Goal: Navigation & Orientation: Understand site structure

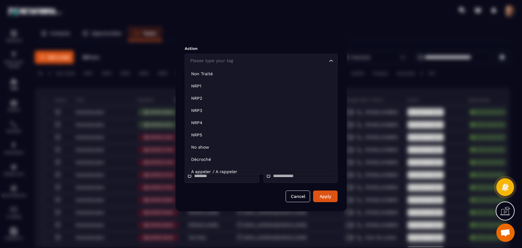
click at [302, 57] on input "Search for option" at bounding box center [258, 60] width 139 height 7
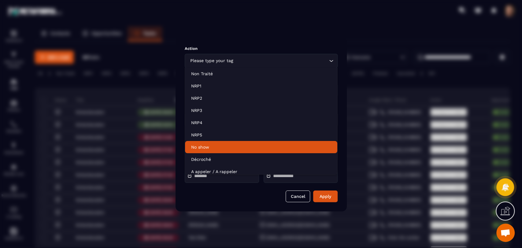
click at [295, 189] on div "Action Please type your tag Loading... Non Traité NRP1 NRP2 NRP3 NRP4 NRP5 No s…" at bounding box center [260, 124] width 171 height 174
click at [297, 194] on button "Cancel" at bounding box center [297, 196] width 24 height 12
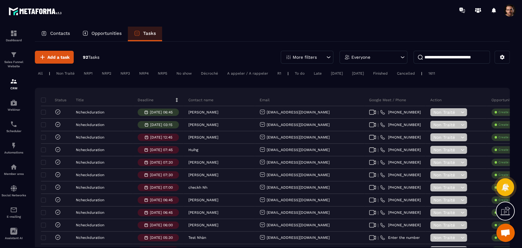
click at [454, 60] on input at bounding box center [451, 57] width 76 height 13
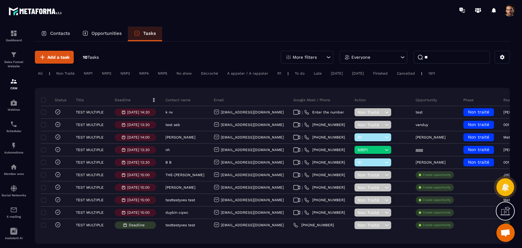
type input "*"
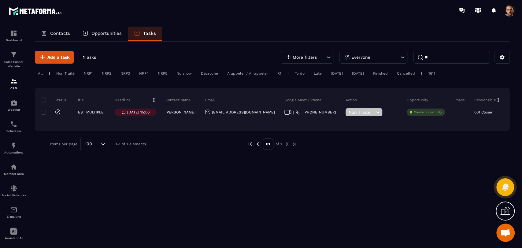
type input "*"
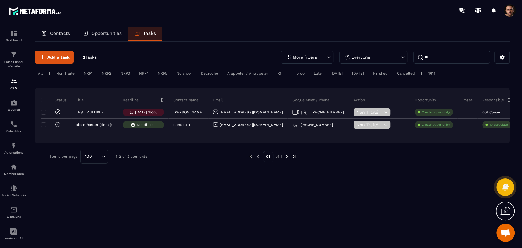
type input "*"
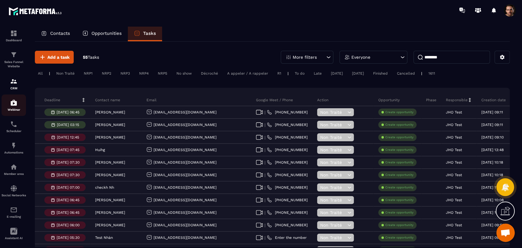
type input "********"
click at [16, 104] on img at bounding box center [13, 102] width 7 height 7
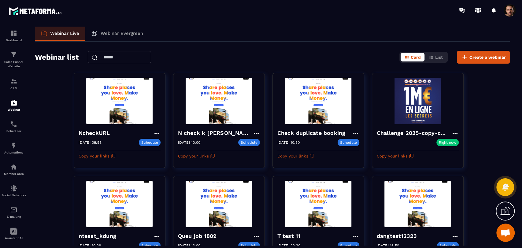
click at [122, 56] on input "text" at bounding box center [119, 57] width 63 height 12
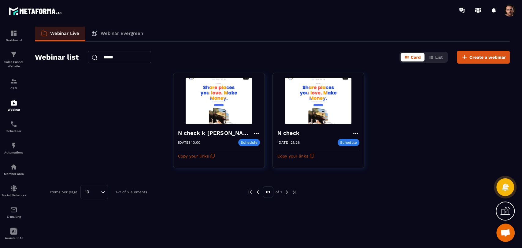
click at [126, 57] on input "******" at bounding box center [119, 57] width 63 height 12
type input "*"
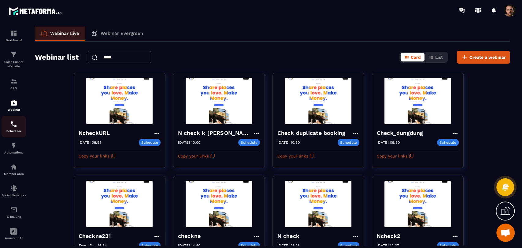
type input "*****"
click at [13, 136] on link "Scheduler" at bounding box center [14, 126] width 24 height 21
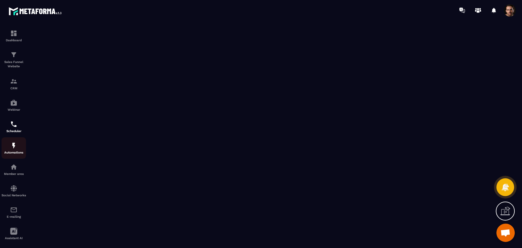
click at [20, 151] on p "Automations" at bounding box center [14, 152] width 24 height 3
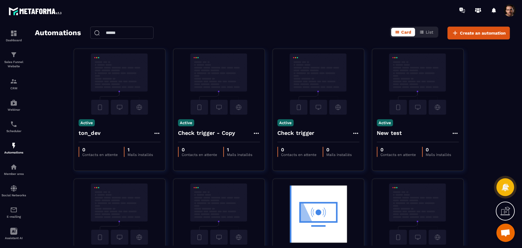
click at [117, 30] on input "text" at bounding box center [121, 33] width 63 height 12
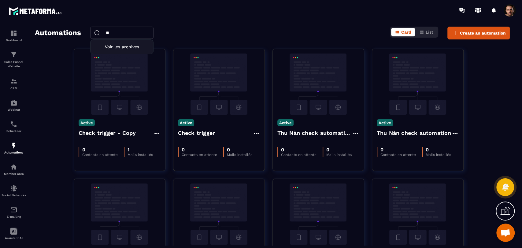
type input "*"
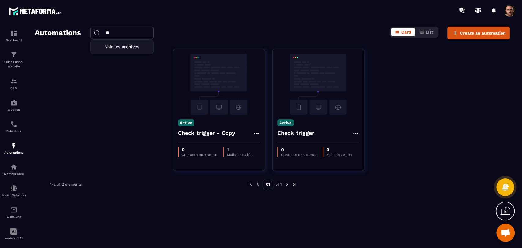
type input "*"
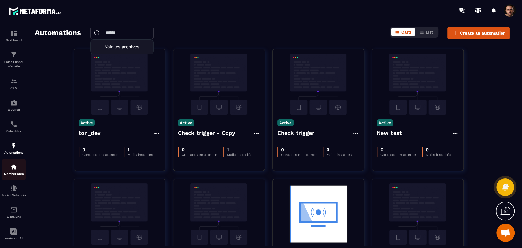
click at [19, 173] on p "Member area" at bounding box center [14, 173] width 24 height 3
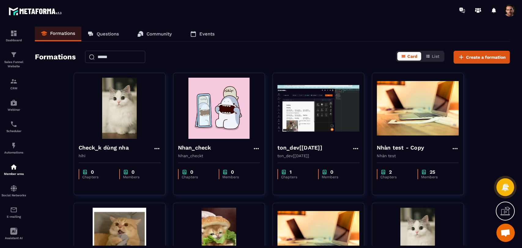
click at [114, 57] on input "text" at bounding box center [115, 57] width 60 height 12
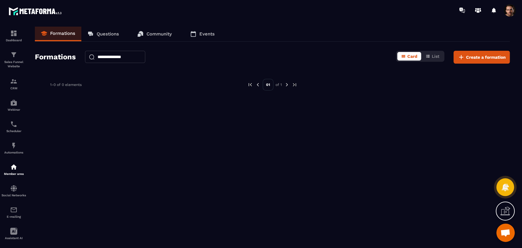
type input "**********"
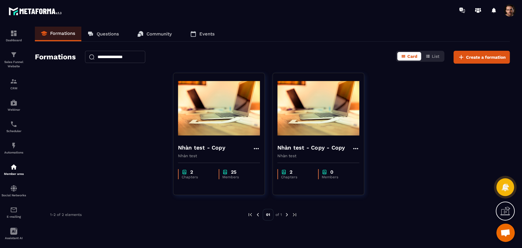
click at [142, 57] on input "**********" at bounding box center [115, 57] width 60 height 12
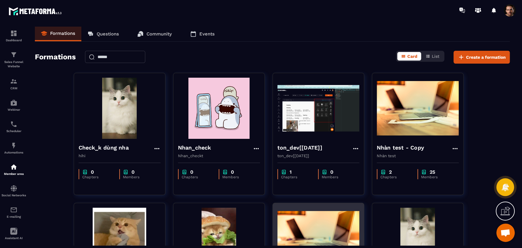
scroll to position [68, 0]
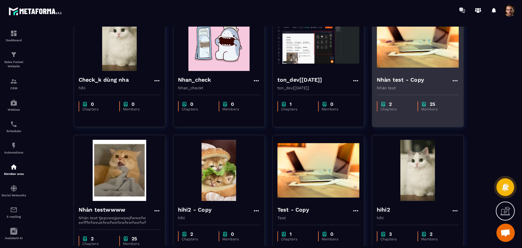
click at [419, 95] on div "2 Chapters 25 Members" at bounding box center [417, 103] width 91 height 26
click at [454, 79] on icon at bounding box center [454, 80] width 7 height 7
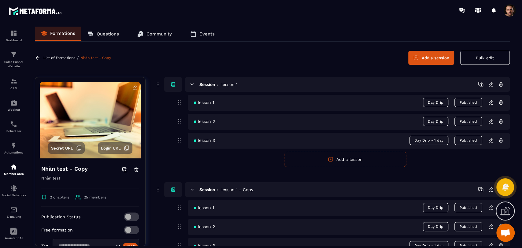
scroll to position [80, 0]
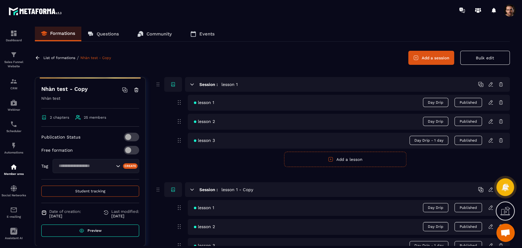
click at [107, 188] on button "Student tracking" at bounding box center [90, 191] width 98 height 11
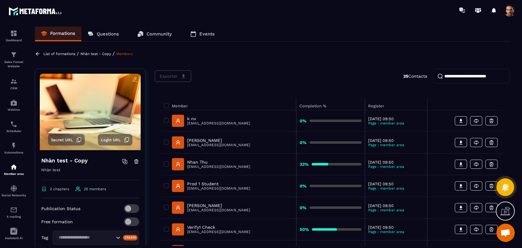
click at [452, 79] on input "search" at bounding box center [471, 76] width 76 height 15
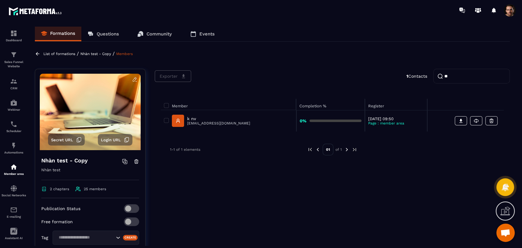
type input "*"
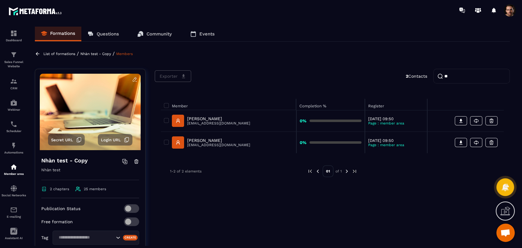
type input "*"
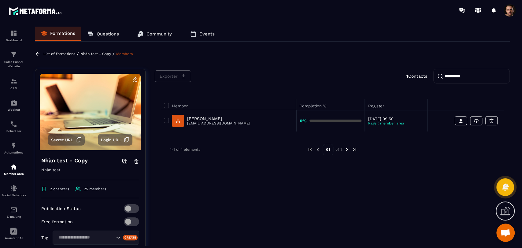
type input "**********"
click at [108, 31] on p "Questions" at bounding box center [108, 34] width 22 height 6
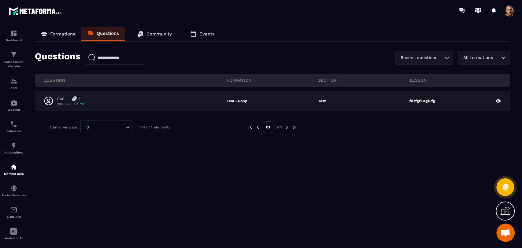
click at [119, 61] on input "text" at bounding box center [115, 58] width 60 height 14
click at [119, 61] on input "***" at bounding box center [115, 58] width 60 height 14
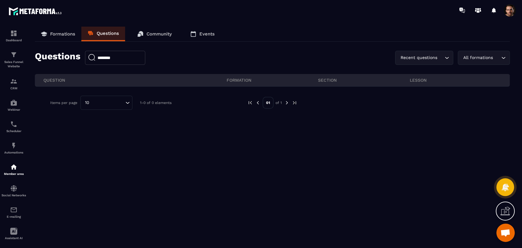
type input "********"
click at [209, 37] on link "Events" at bounding box center [202, 34] width 37 height 15
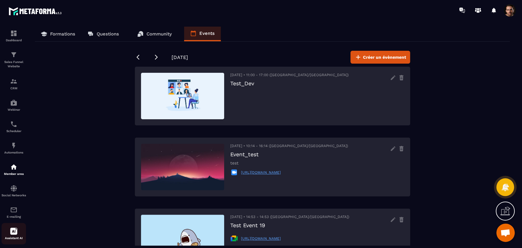
scroll to position [29, 0]
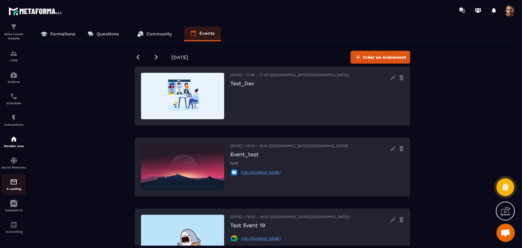
click at [16, 184] on img at bounding box center [13, 181] width 7 height 7
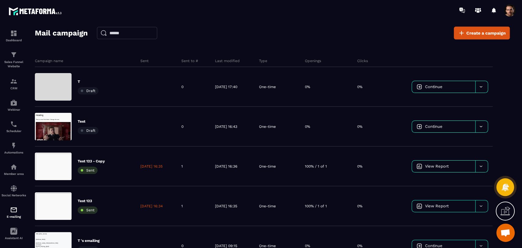
click at [122, 34] on input "text" at bounding box center [127, 33] width 60 height 12
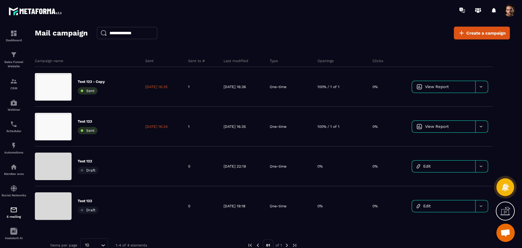
type input "**********"
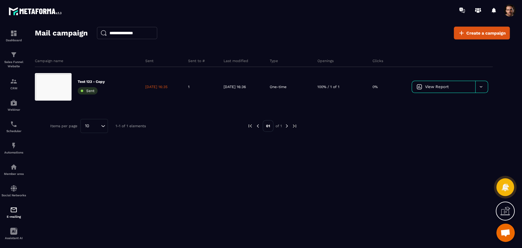
click at [126, 34] on input "**********" at bounding box center [127, 33] width 60 height 12
click at [163, 190] on div "Mail campaign Create a campaign Campaign name Sent Sent to # Last modified Type…" at bounding box center [272, 140] width 475 height 227
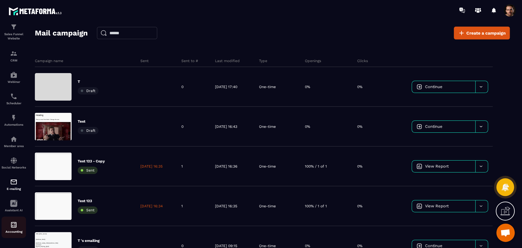
click at [14, 231] on p "Accounting" at bounding box center [14, 231] width 24 height 3
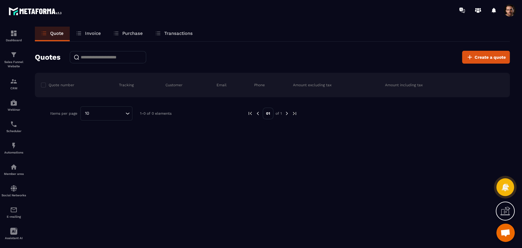
click at [88, 34] on p "Invoice" at bounding box center [93, 34] width 16 height 6
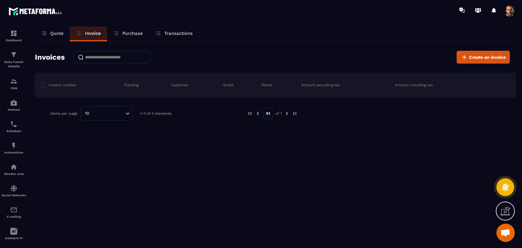
click at [62, 34] on p "Quote" at bounding box center [56, 34] width 13 height 6
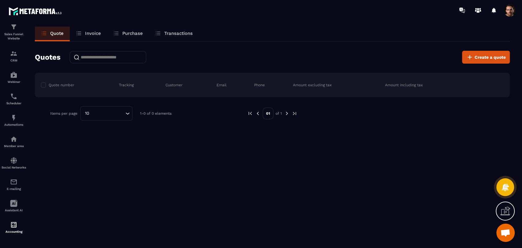
click at [508, 13] on span at bounding box center [509, 10] width 12 height 12
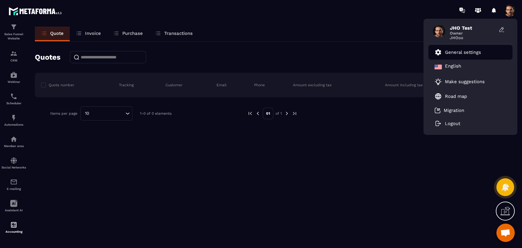
click at [486, 54] on li "General settings" at bounding box center [470, 52] width 84 height 15
click at [467, 52] on p "General settings" at bounding box center [463, 53] width 36 height 6
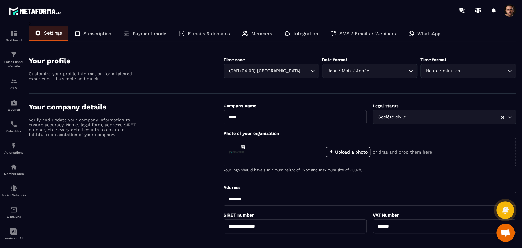
click at [89, 33] on p "Subscription" at bounding box center [97, 34] width 28 height 6
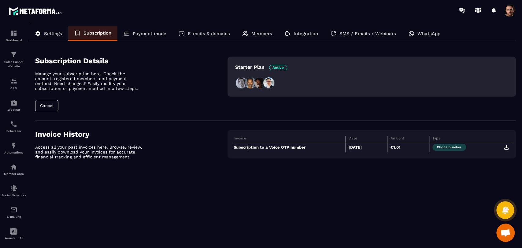
click at [199, 35] on p "E-mails & domains" at bounding box center [209, 34] width 42 height 6
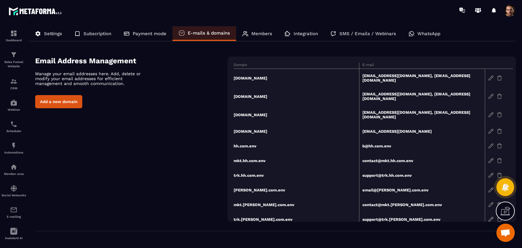
click at [266, 36] on div "Members" at bounding box center [257, 33] width 42 height 15
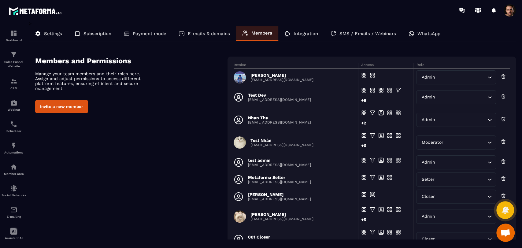
click at [307, 36] on div "Integration" at bounding box center [301, 33] width 46 height 15
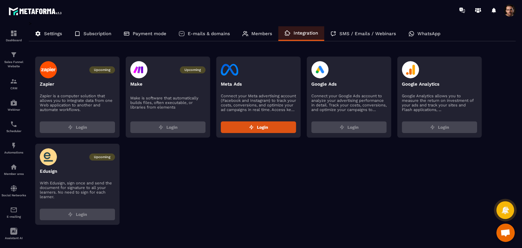
click at [360, 37] on div "SMS / Emails / Webinars" at bounding box center [363, 33] width 78 height 15
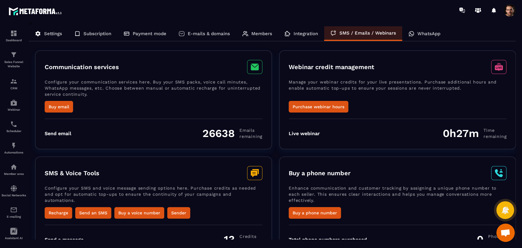
click at [434, 36] on div "WhatsApp" at bounding box center [424, 33] width 44 height 15
